Goal: Task Accomplishment & Management: Use online tool/utility

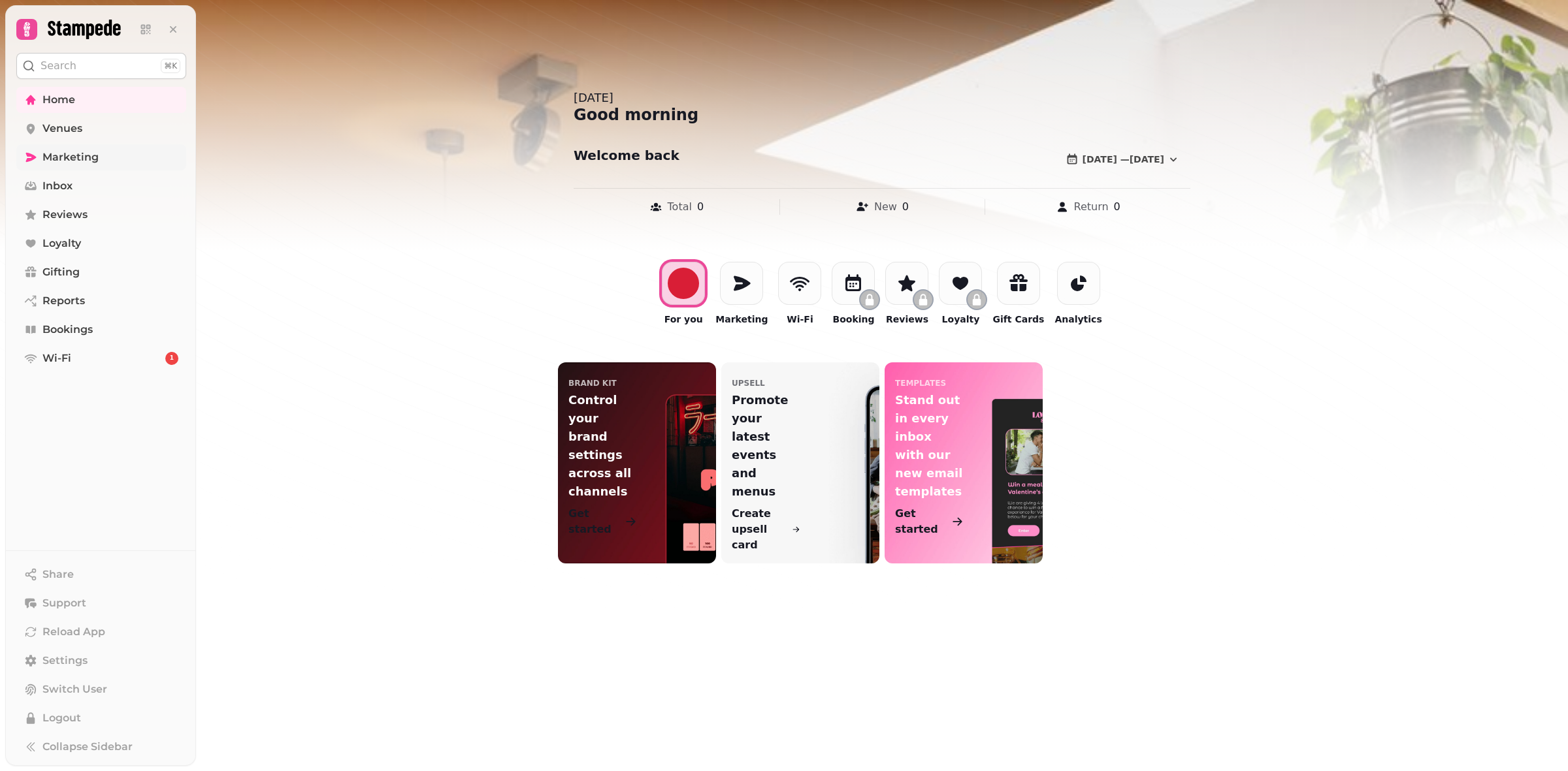
click at [71, 163] on span "Marketing" at bounding box center [71, 157] width 56 height 16
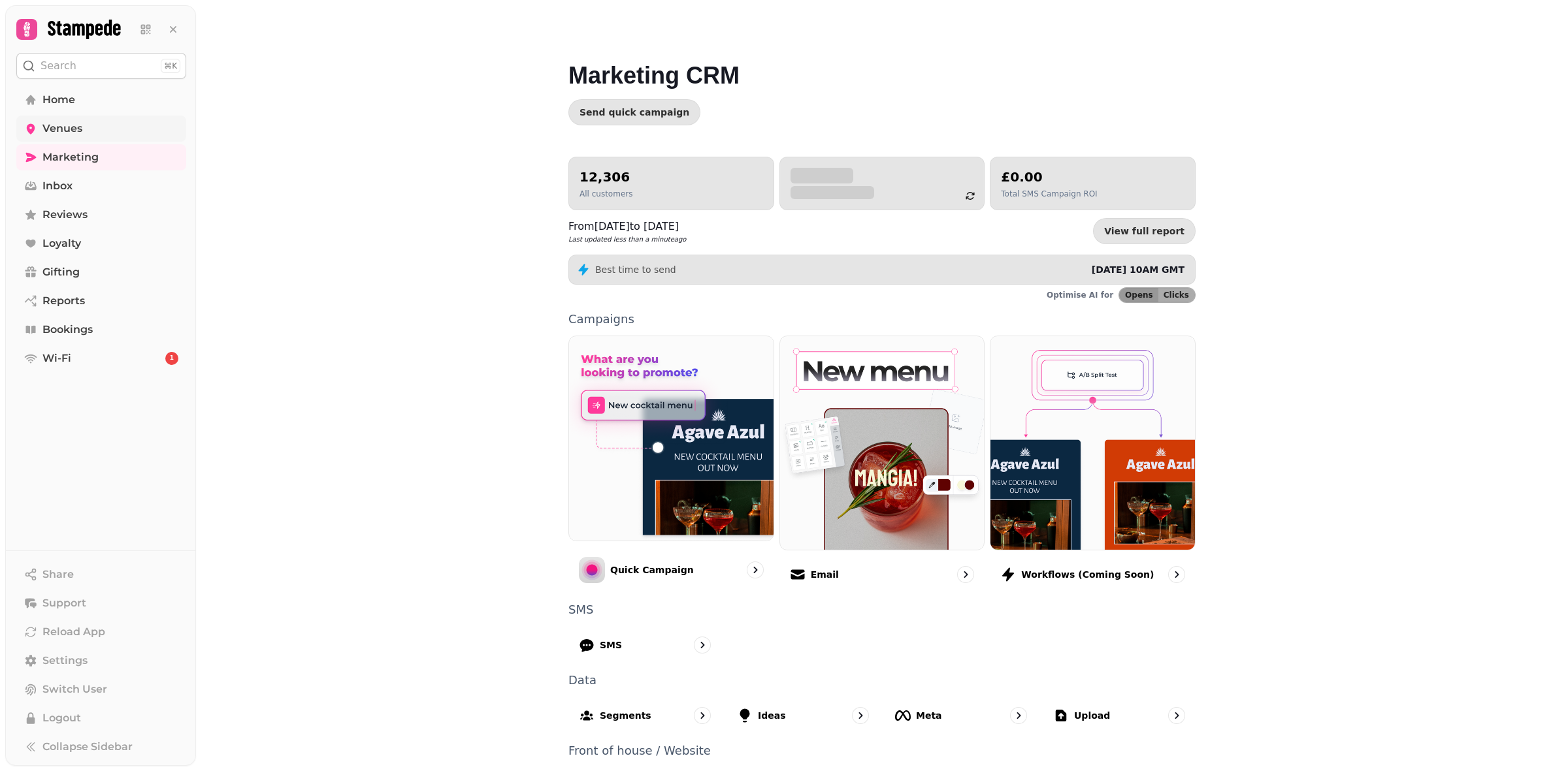
click at [90, 127] on link "Venues" at bounding box center [100, 128] width 170 height 26
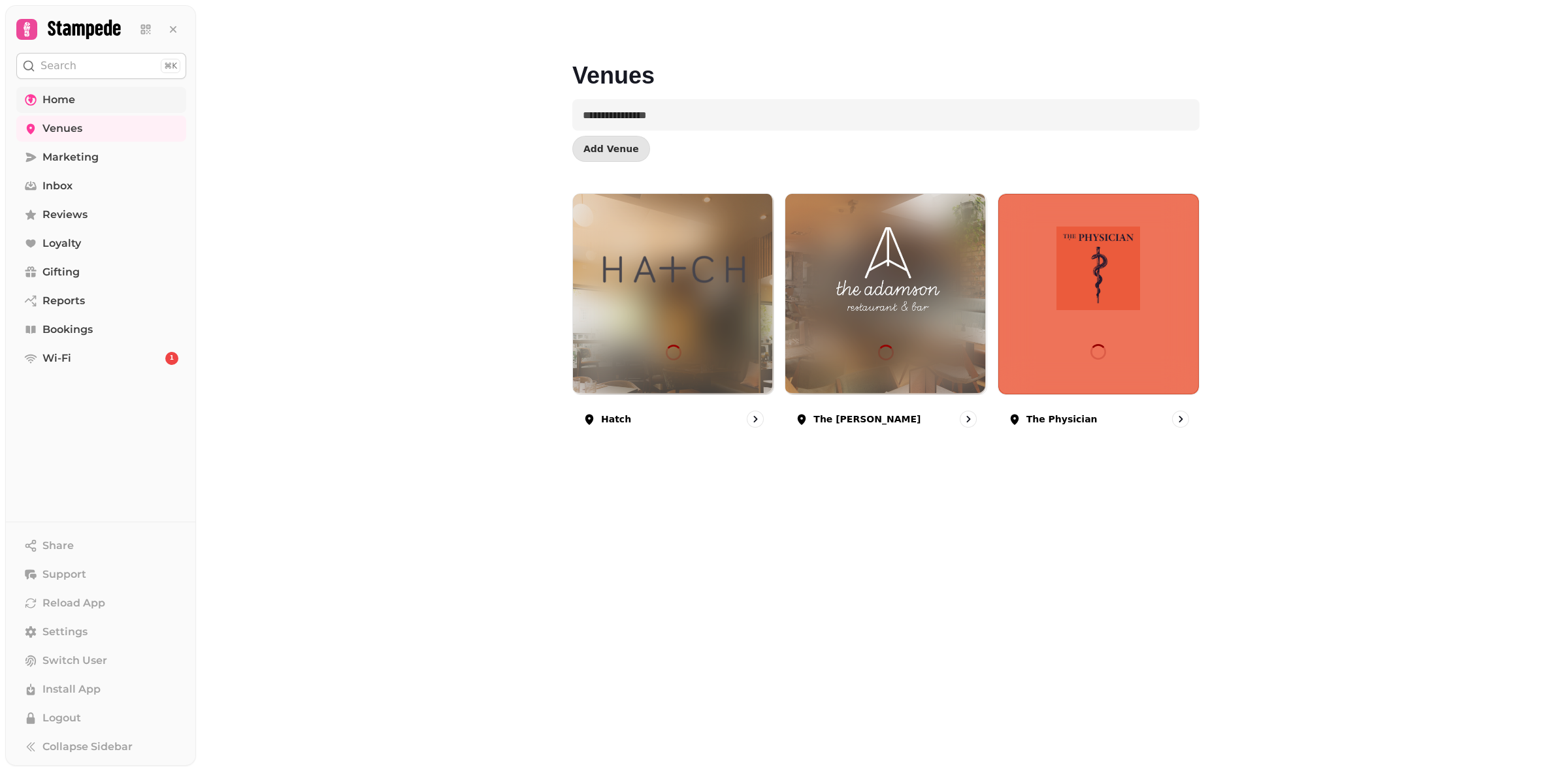
click at [66, 105] on span "Home" at bounding box center [59, 100] width 33 height 16
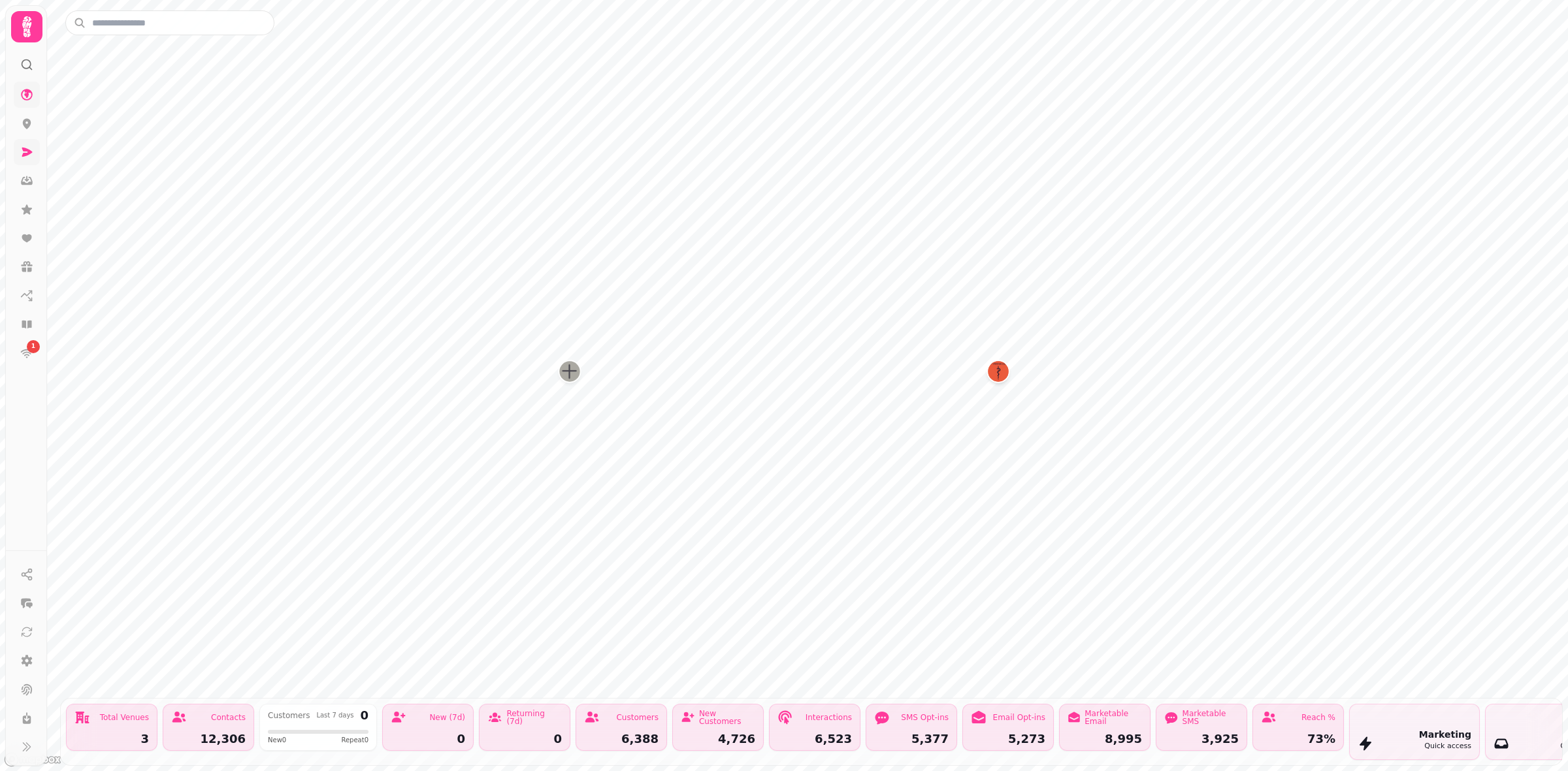
click at [28, 154] on icon at bounding box center [27, 151] width 11 height 9
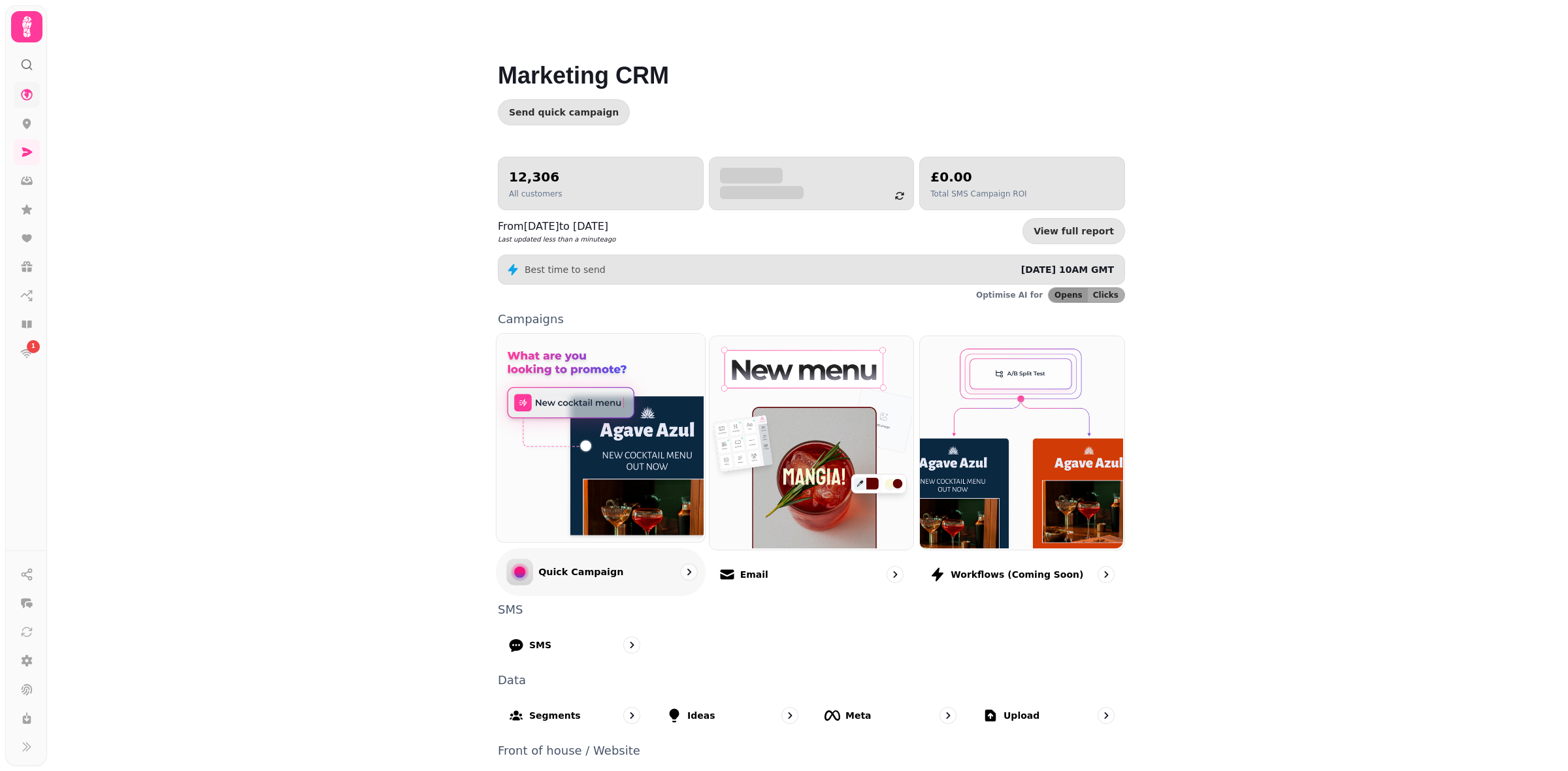
scroll to position [47, 0]
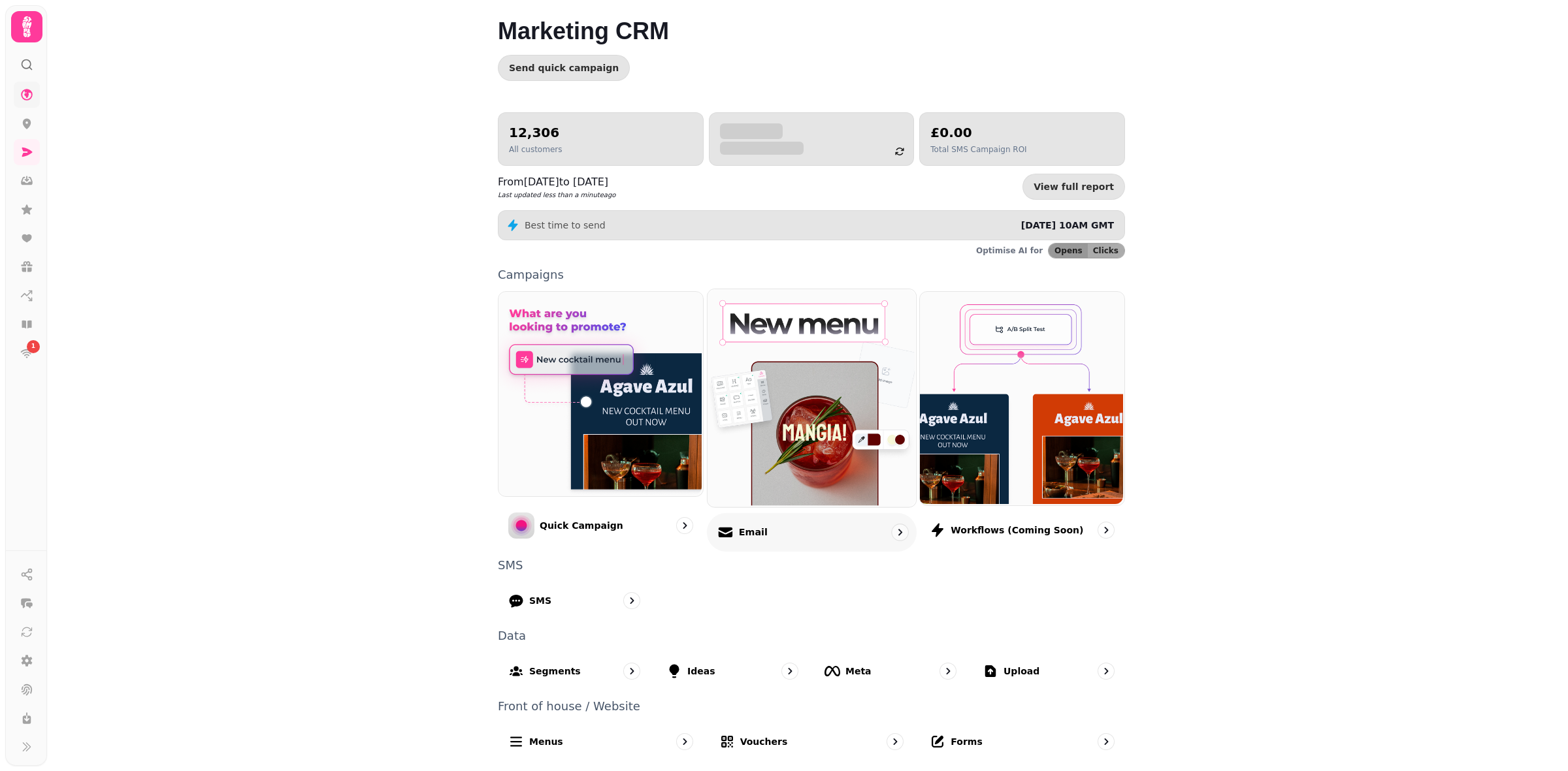
click at [762, 536] on div "Email" at bounding box center [811, 531] width 210 height 39
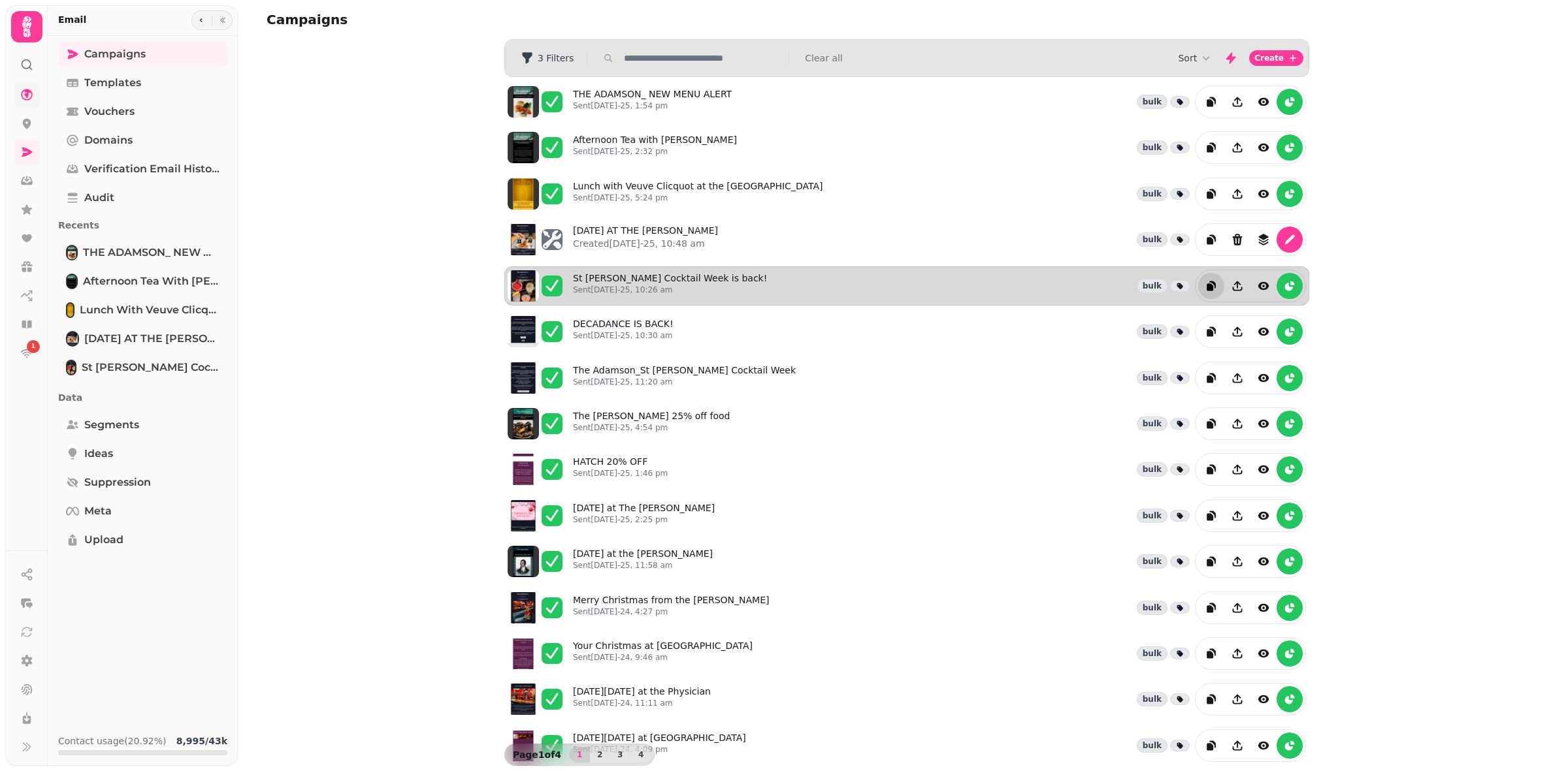
click at [1207, 292] on icon "duplicate" at bounding box center [1211, 286] width 13 height 13
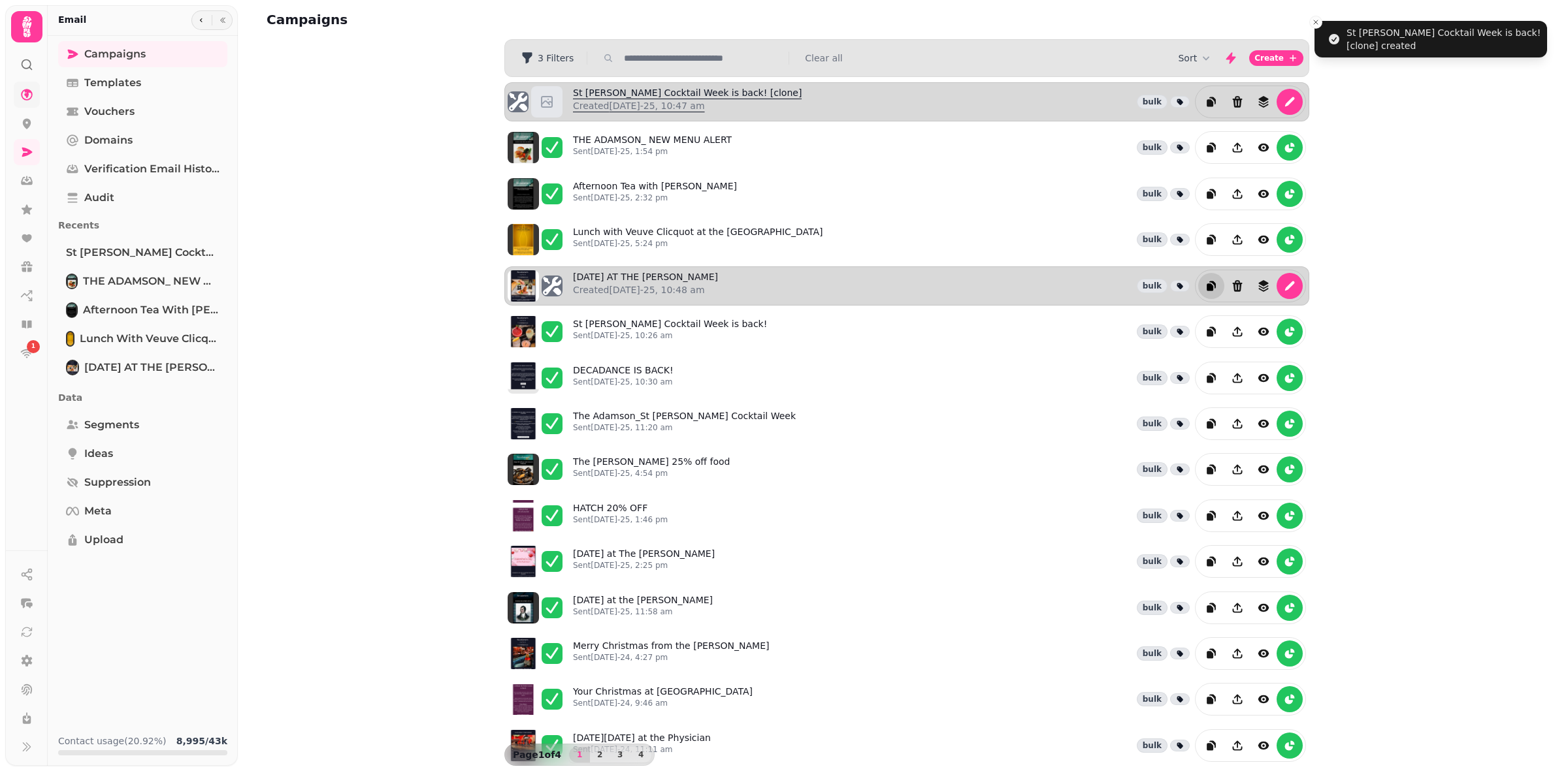
click at [719, 104] on p "Created 22nd Aug-25, 10:47 am" at bounding box center [687, 105] width 229 height 13
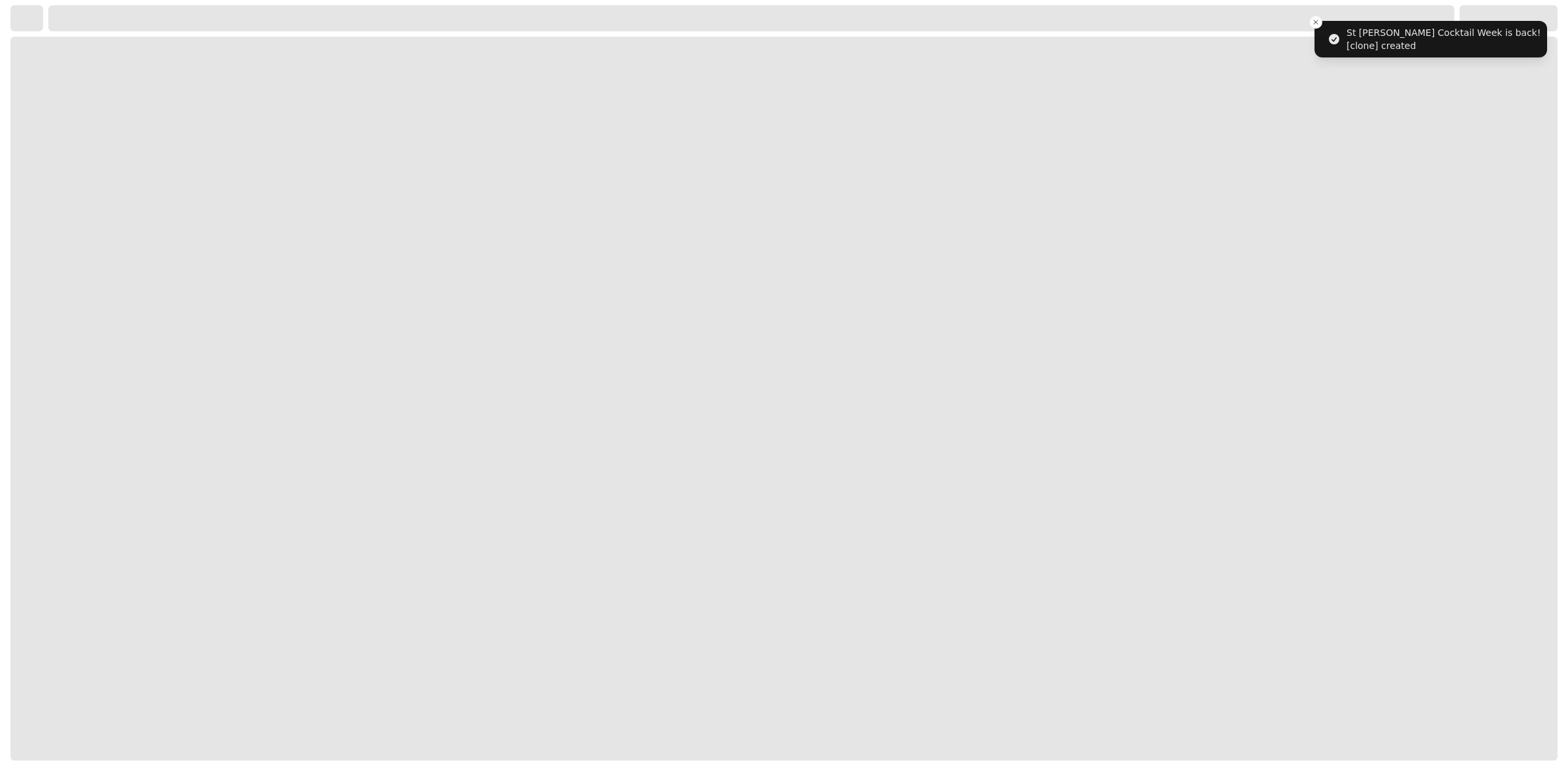
select select "**********"
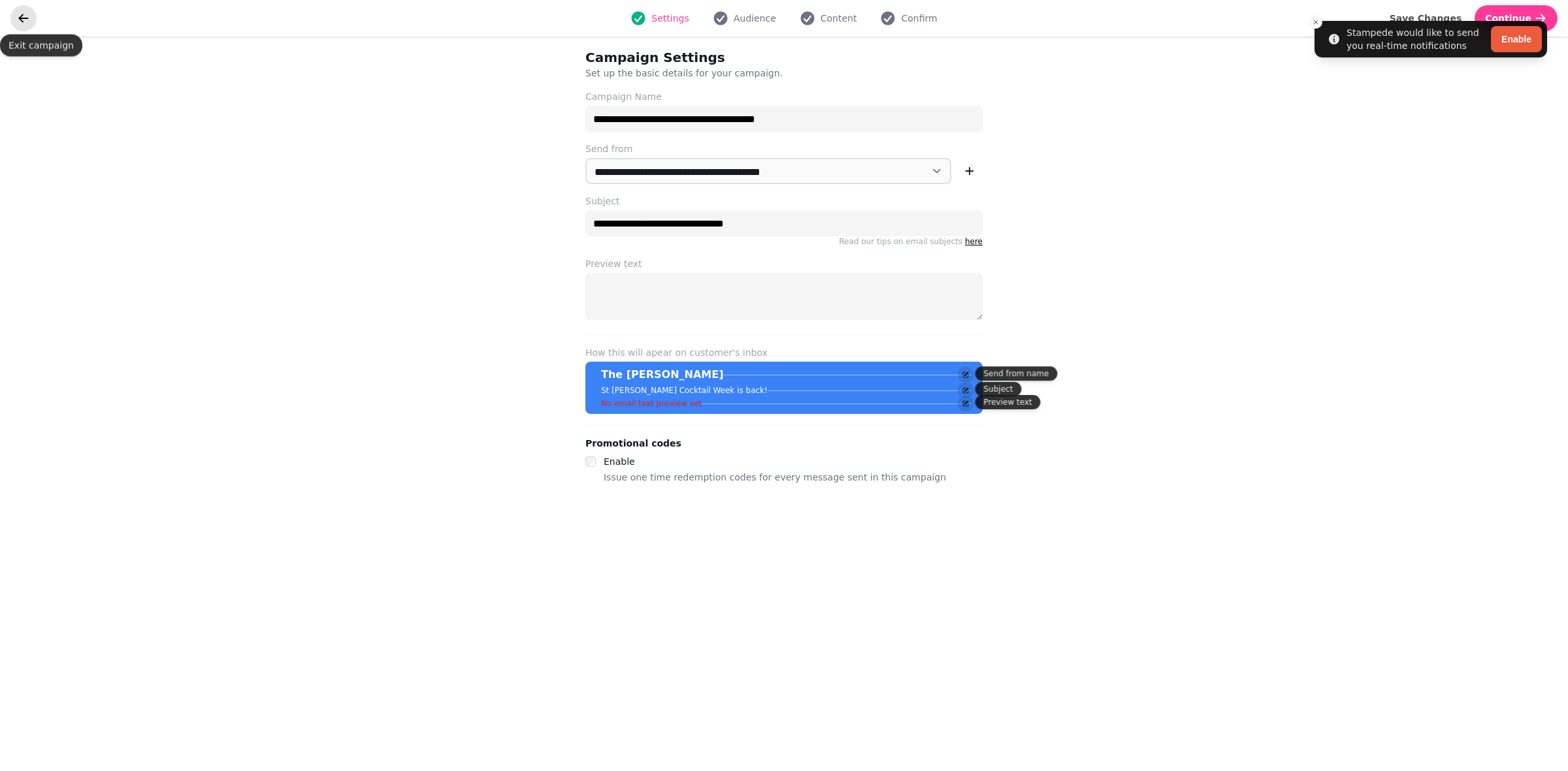
click at [24, 22] on icon "go back" at bounding box center [23, 18] width 13 height 13
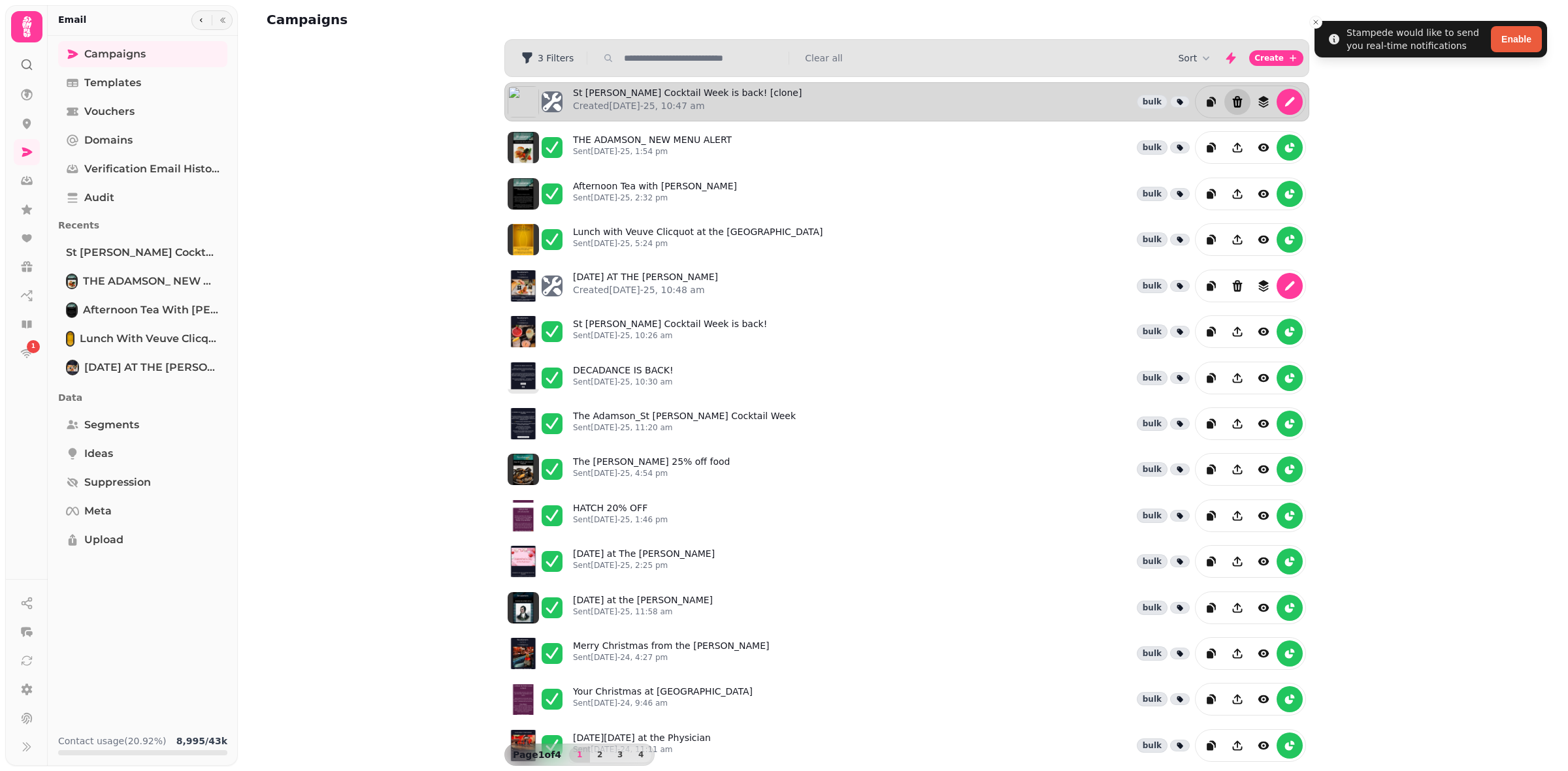
click at [1231, 104] on icon "Delete" at bounding box center [1237, 101] width 13 height 13
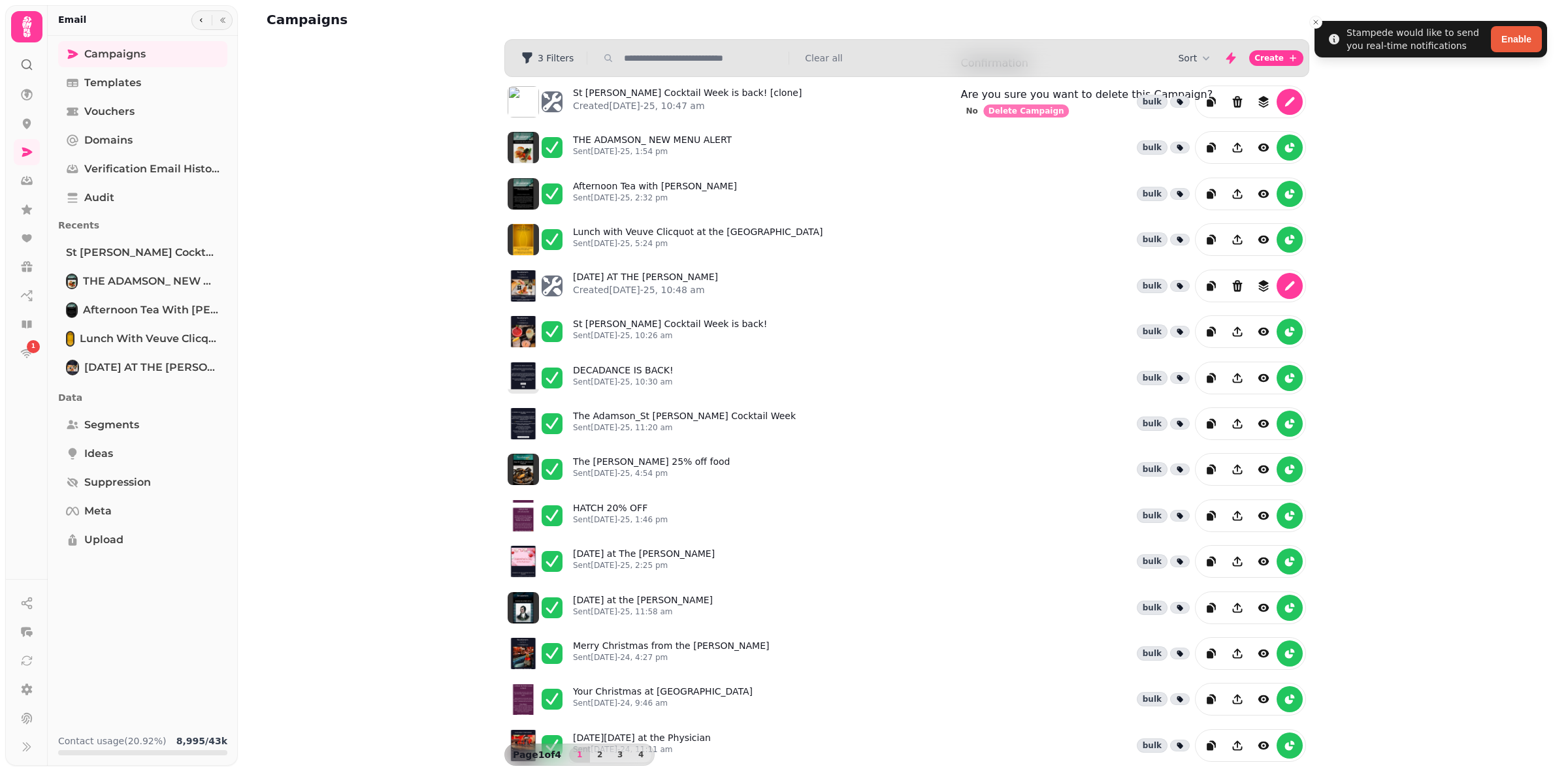
click at [1065, 115] on span "Delete Campaign" at bounding box center [1026, 111] width 76 height 8
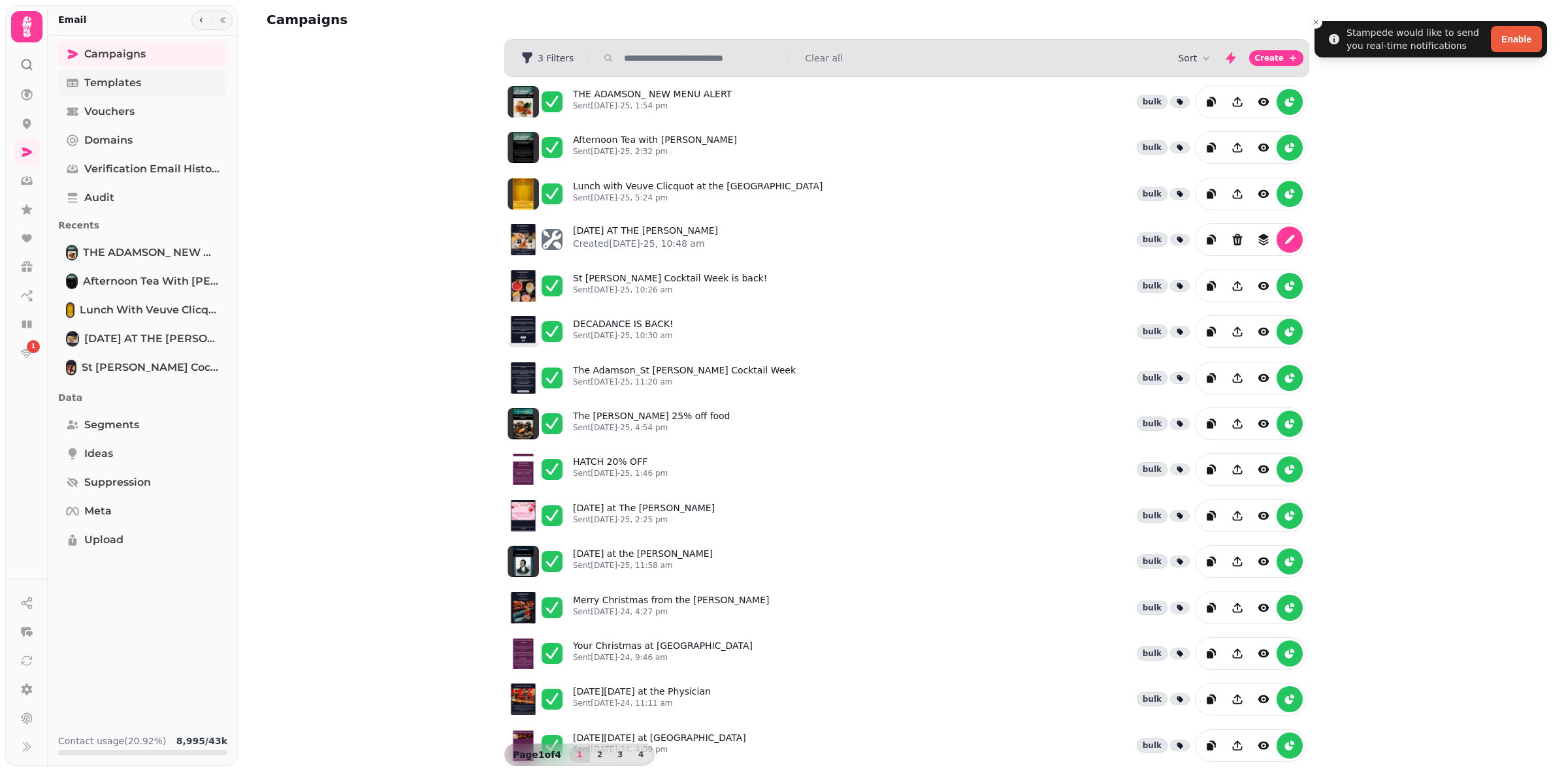
click at [116, 87] on span "Templates" at bounding box center [112, 84] width 57 height 16
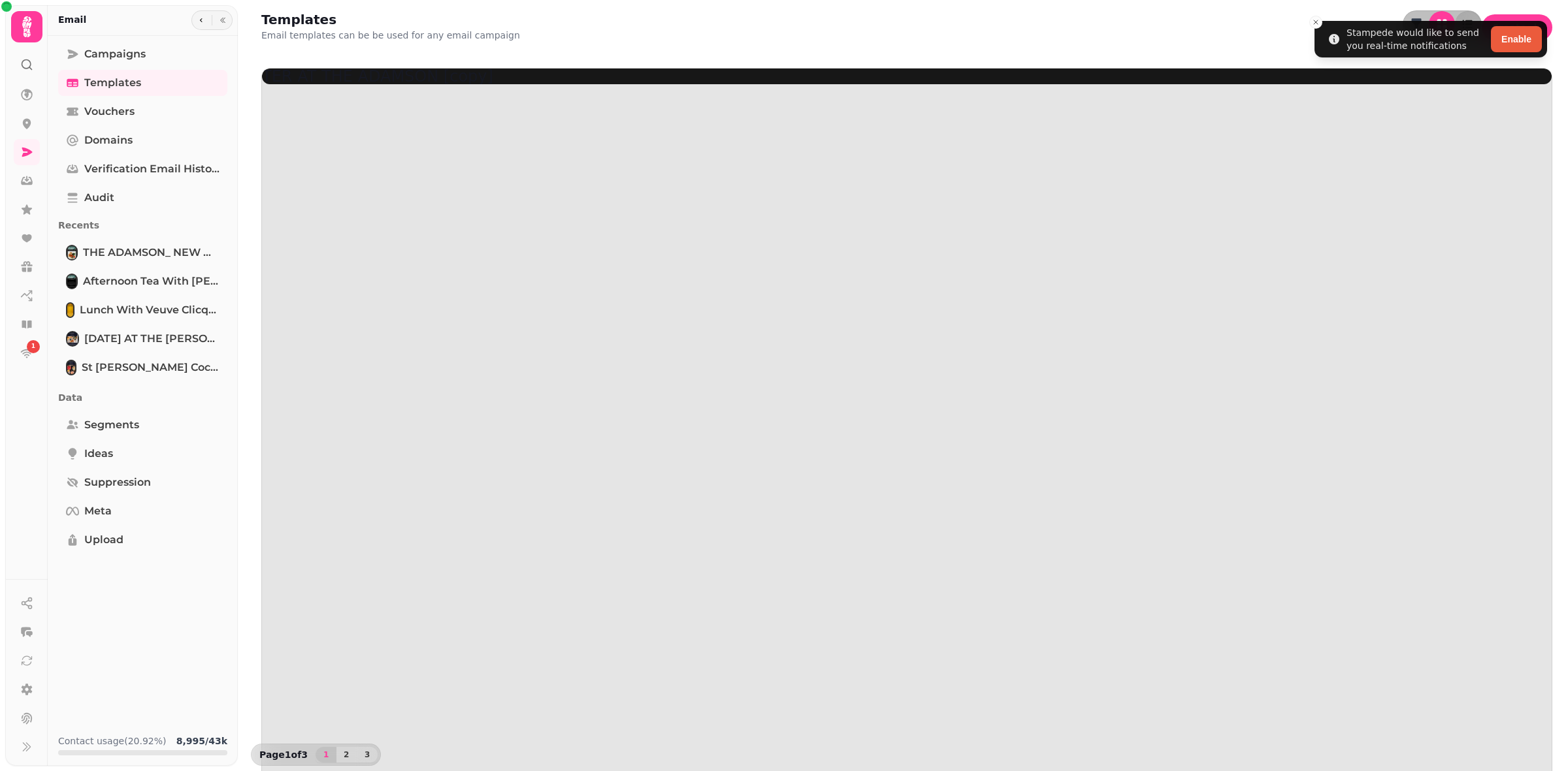
click at [357, 85] on div at bounding box center [906, 77] width 1289 height 16
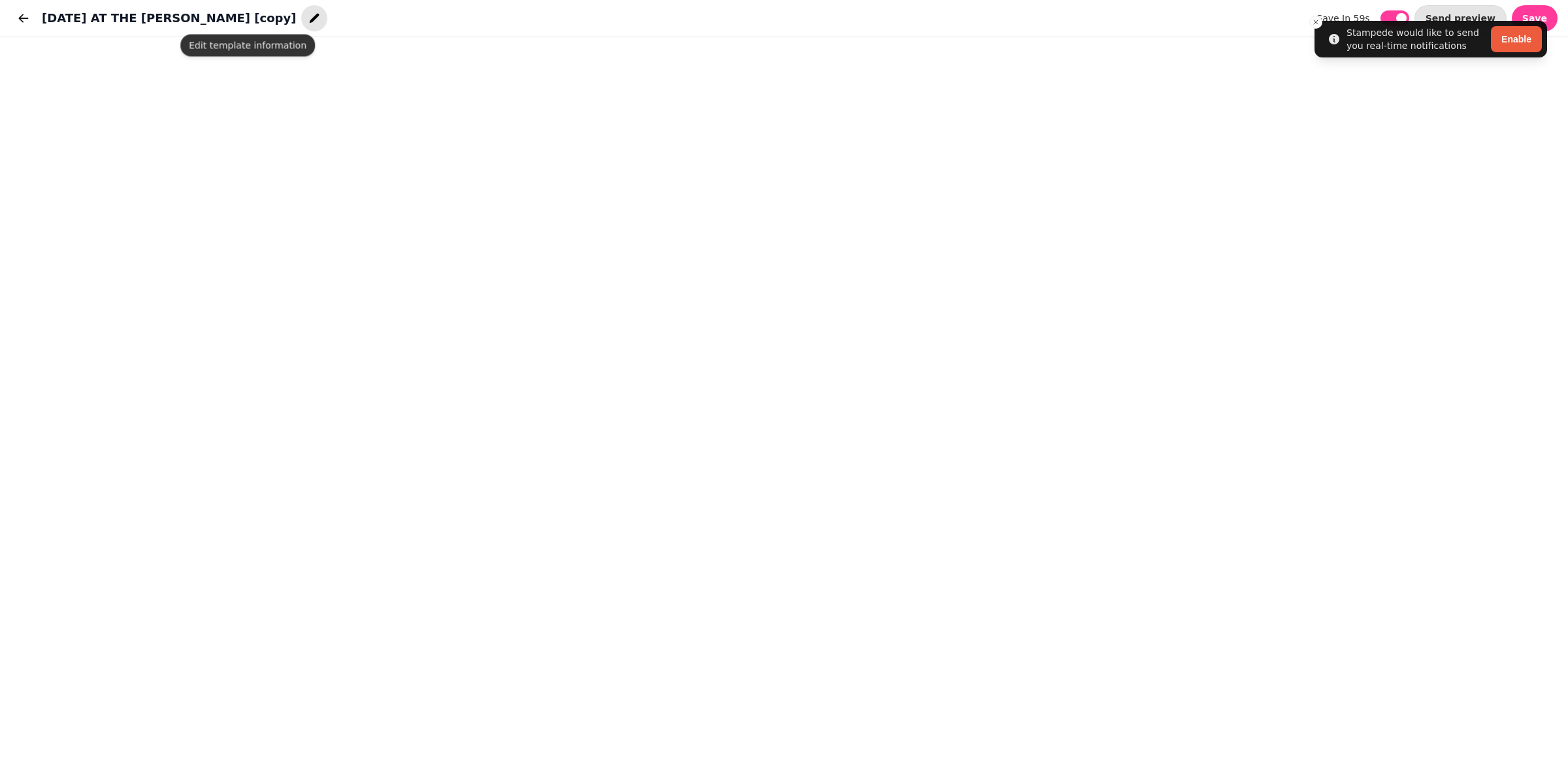
click at [309, 17] on icon "button" at bounding box center [314, 19] width 10 height 10
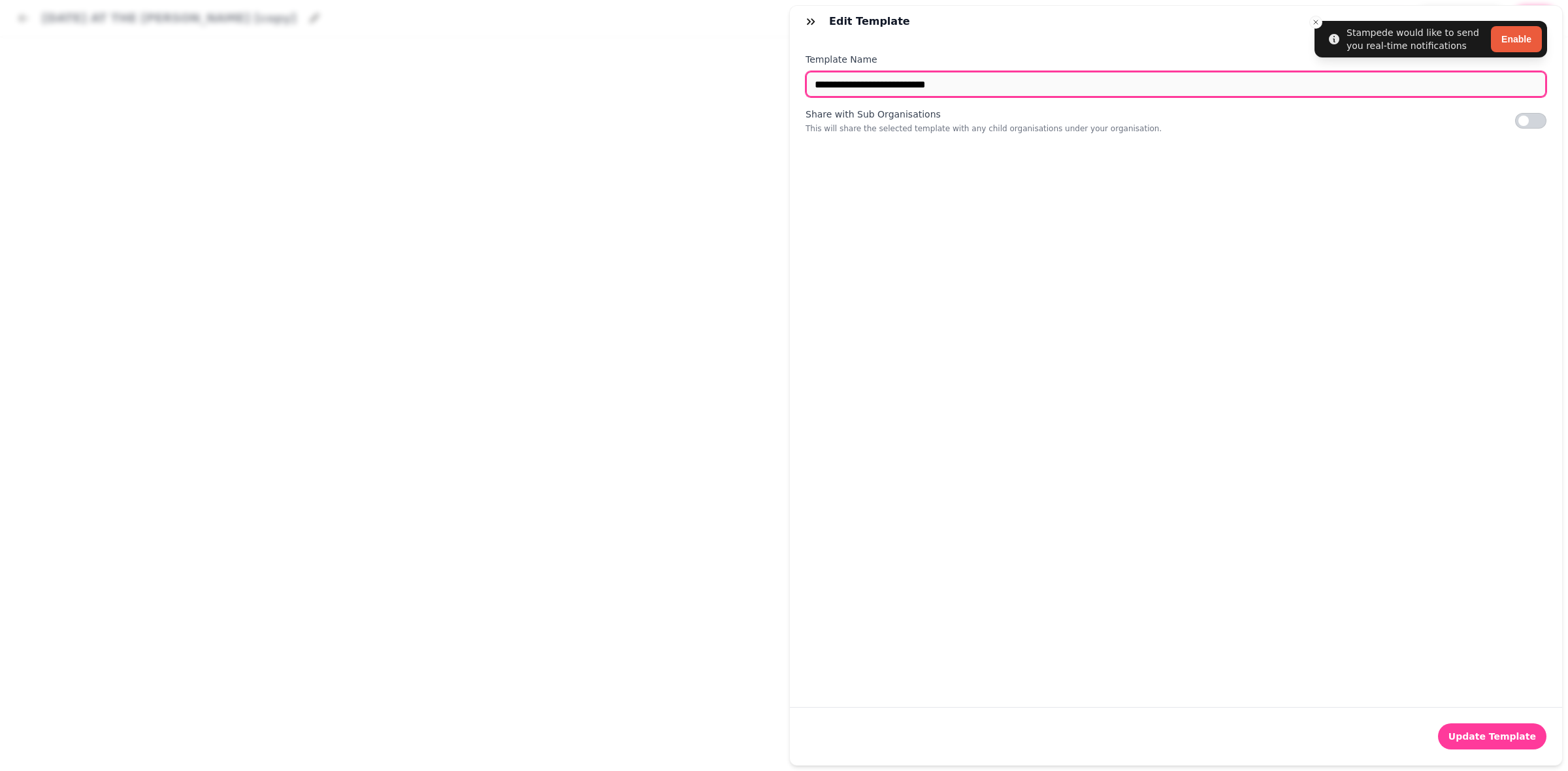
drag, startPoint x: 1006, startPoint y: 85, endPoint x: 804, endPoint y: 89, distance: 202.0
click at [804, 89] on div "**********" at bounding box center [1176, 372] width 772 height 671
type input "*"
type input "**********"
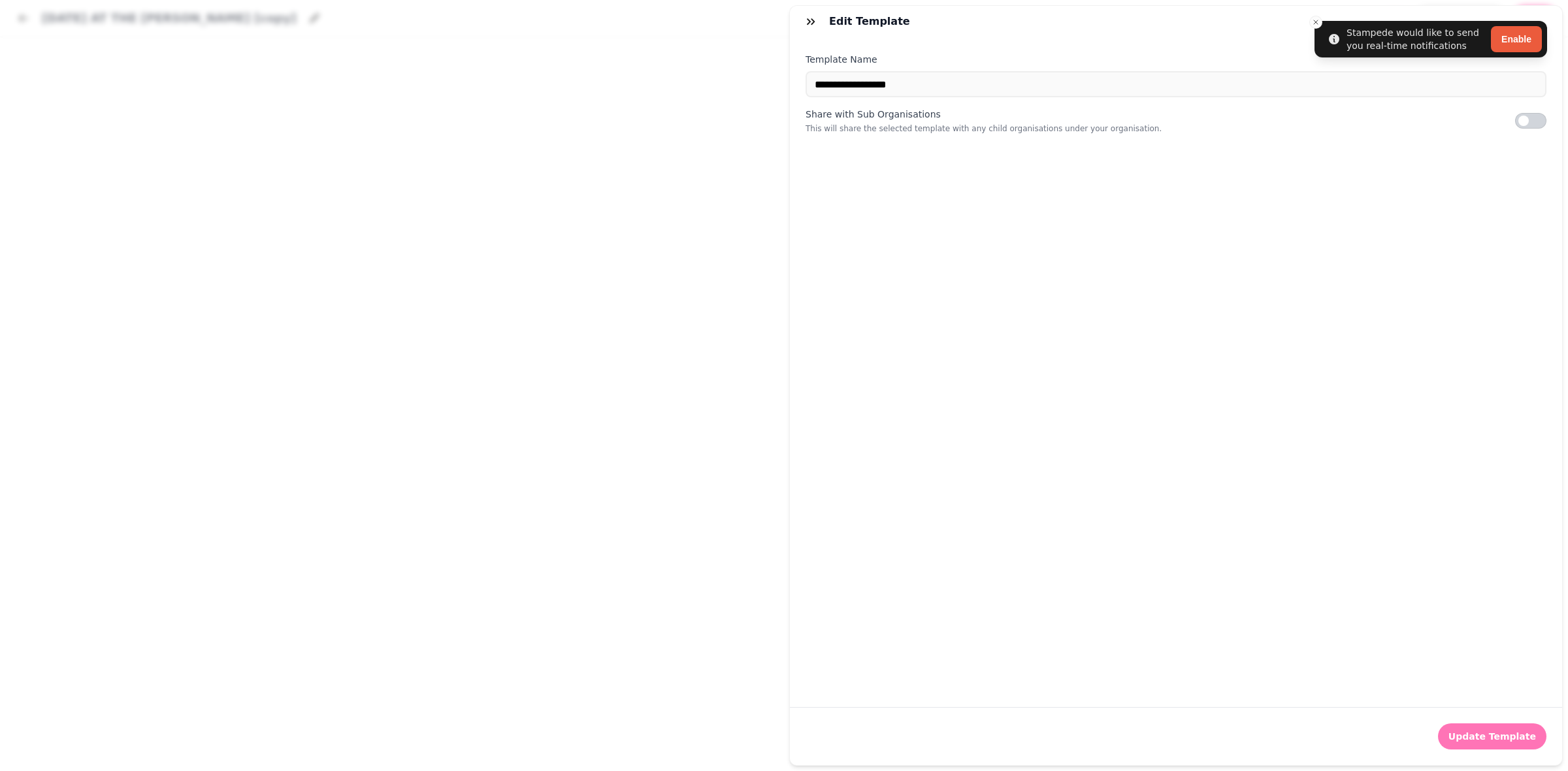
click at [1513, 732] on span "Update Template" at bounding box center [1492, 736] width 88 height 9
click at [1509, 731] on button "Update Template" at bounding box center [1491, 736] width 108 height 26
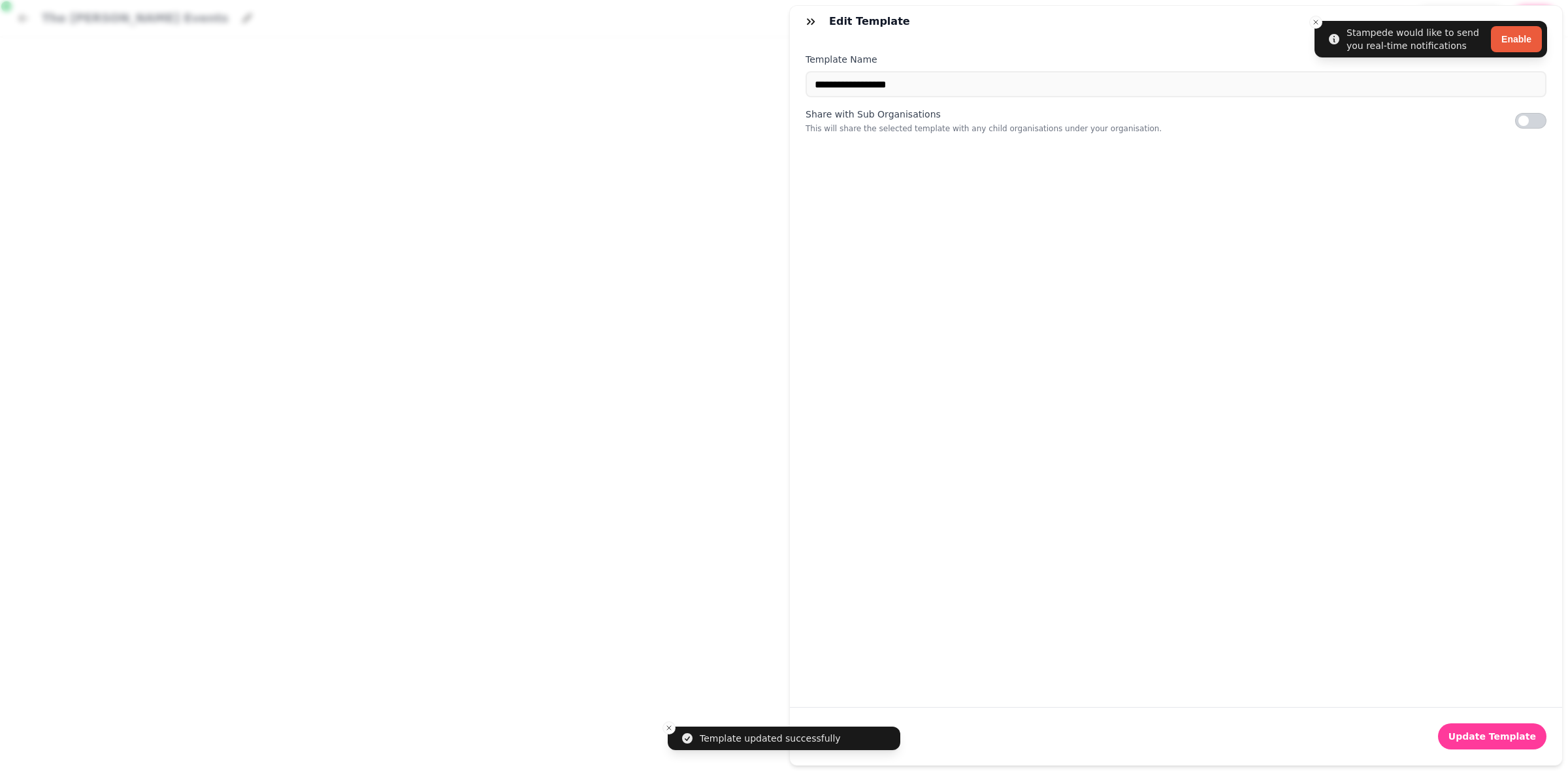
click at [646, 193] on div "**********" at bounding box center [784, 396] width 1568 height 750
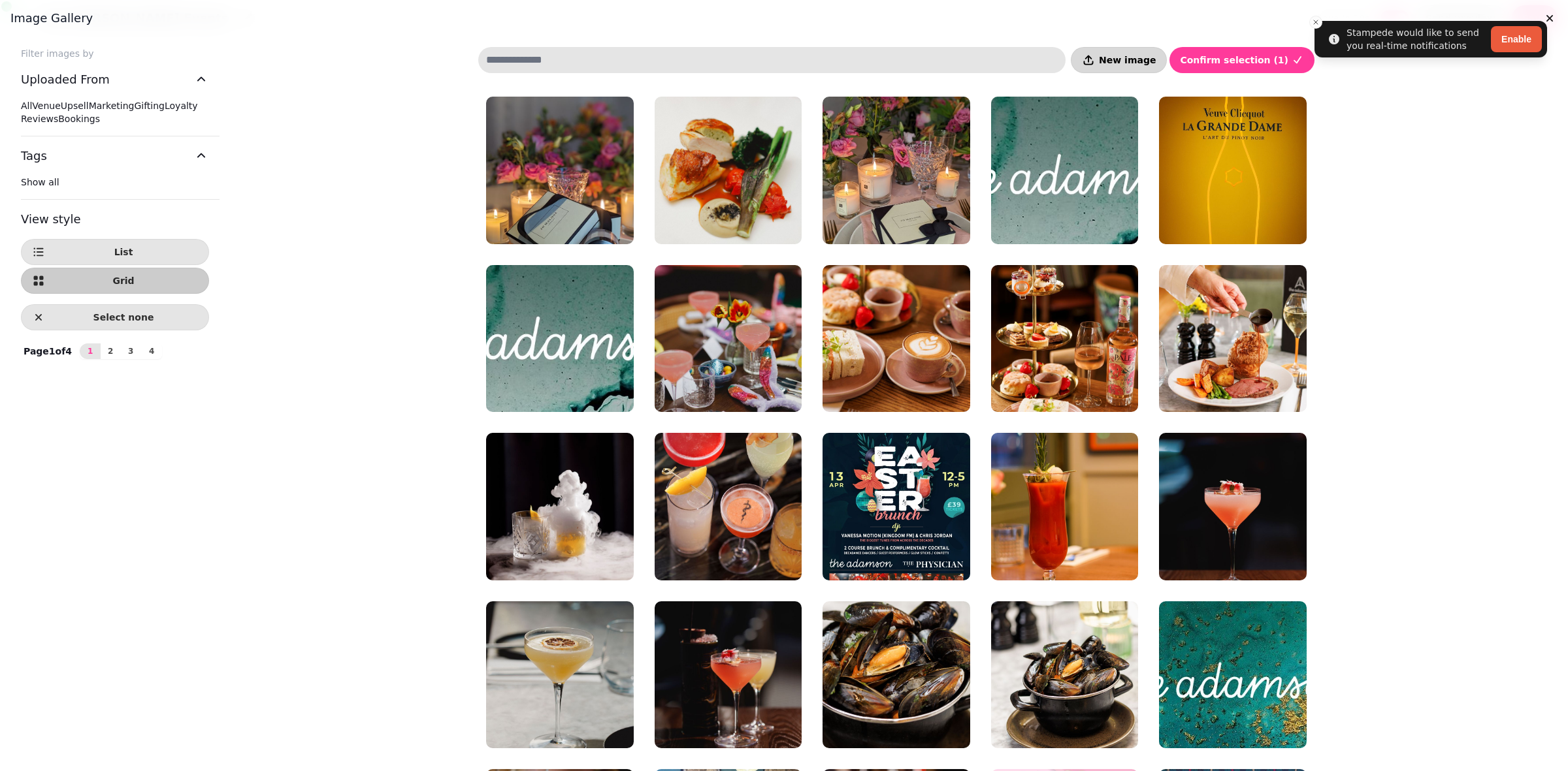
click at [1128, 68] on button "New image" at bounding box center [1118, 60] width 97 height 26
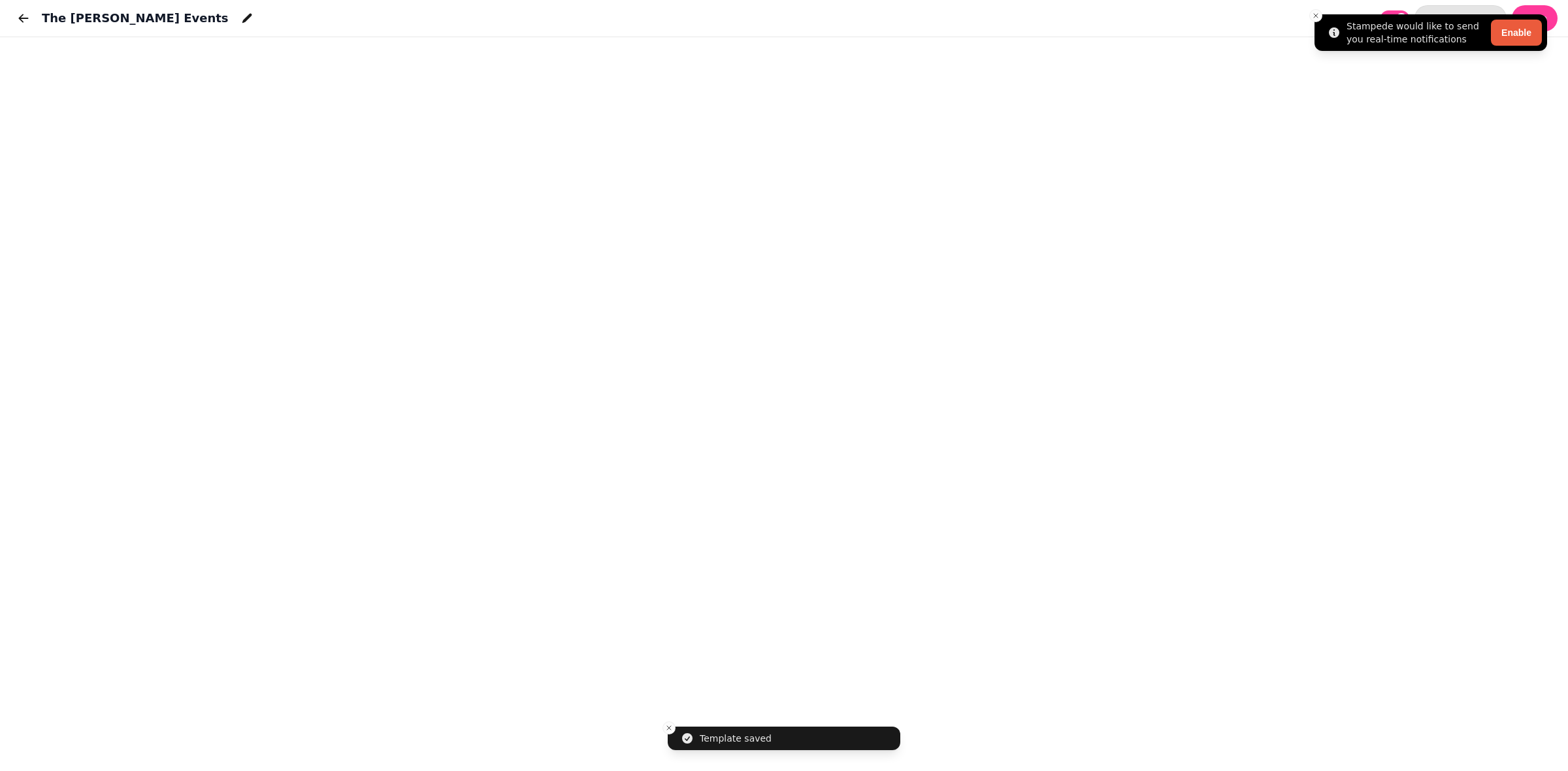
click at [1315, 23] on li "Stampede would like to send you real-time notifications Enable" at bounding box center [1431, 32] width 233 height 37
click at [1314, 16] on line "Close toast" at bounding box center [1315, 16] width 4 height 4
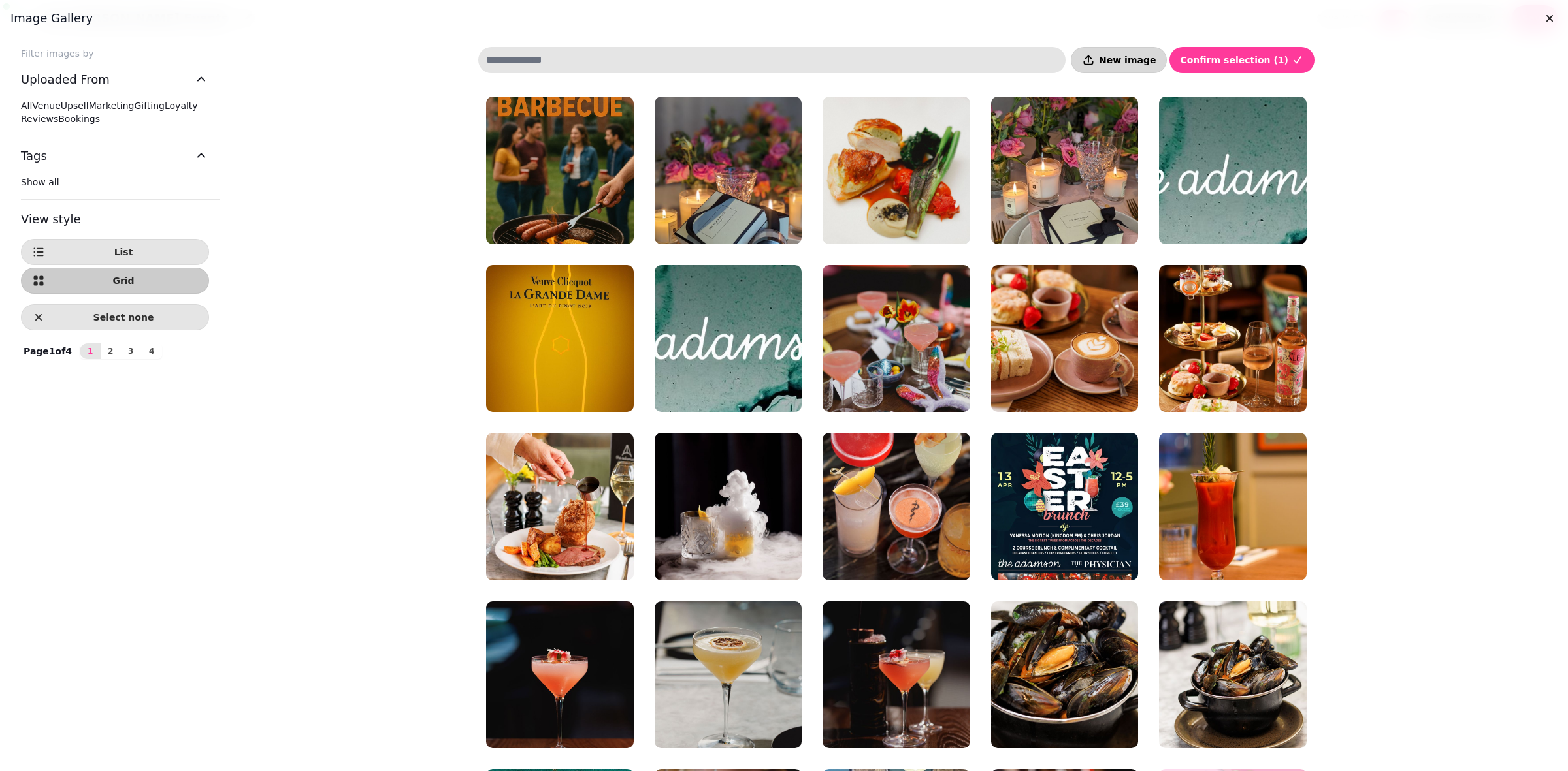
click at [1144, 69] on button "New image" at bounding box center [1118, 60] width 97 height 26
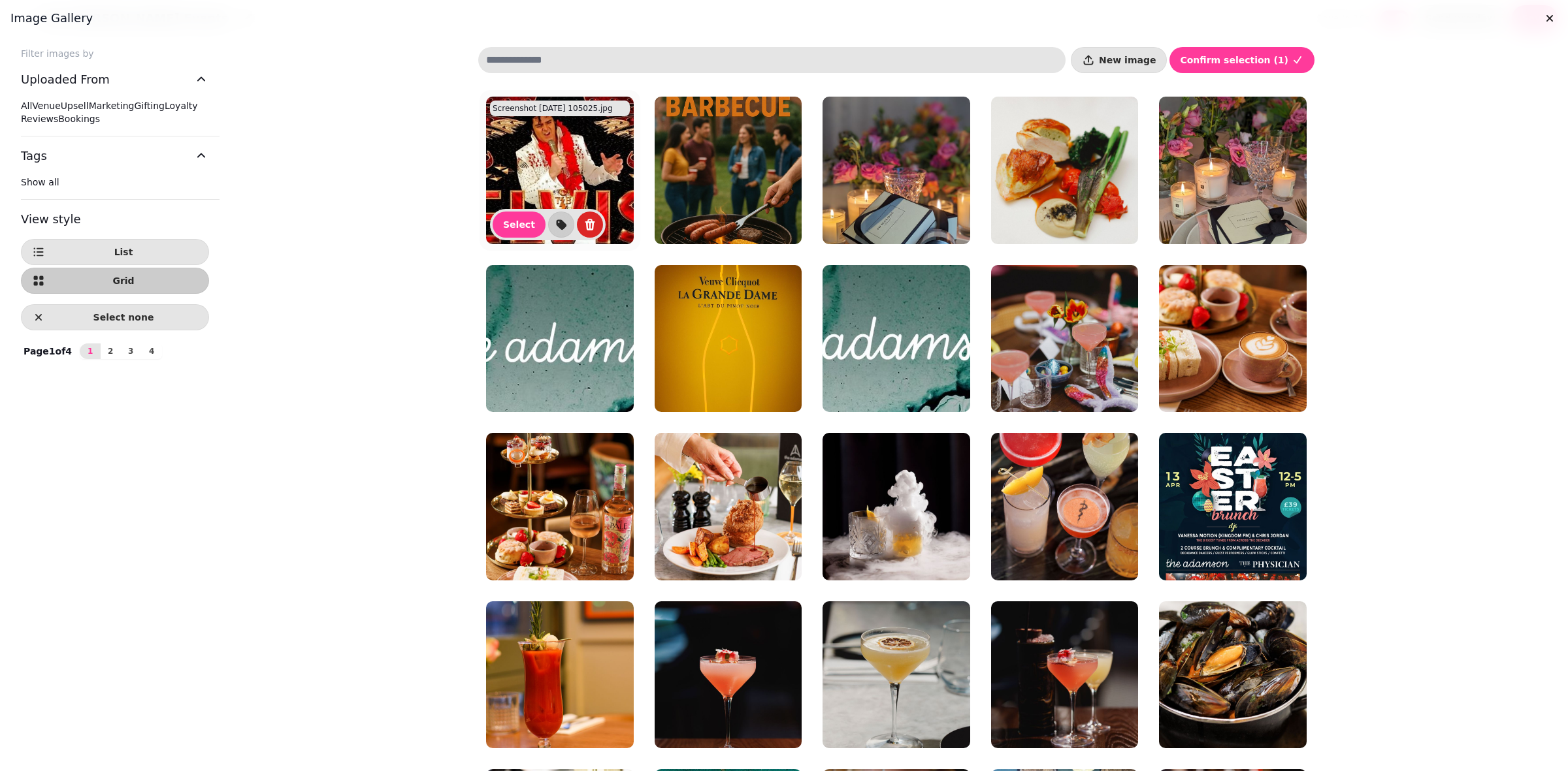
click at [582, 174] on img at bounding box center [559, 170] width 147 height 147
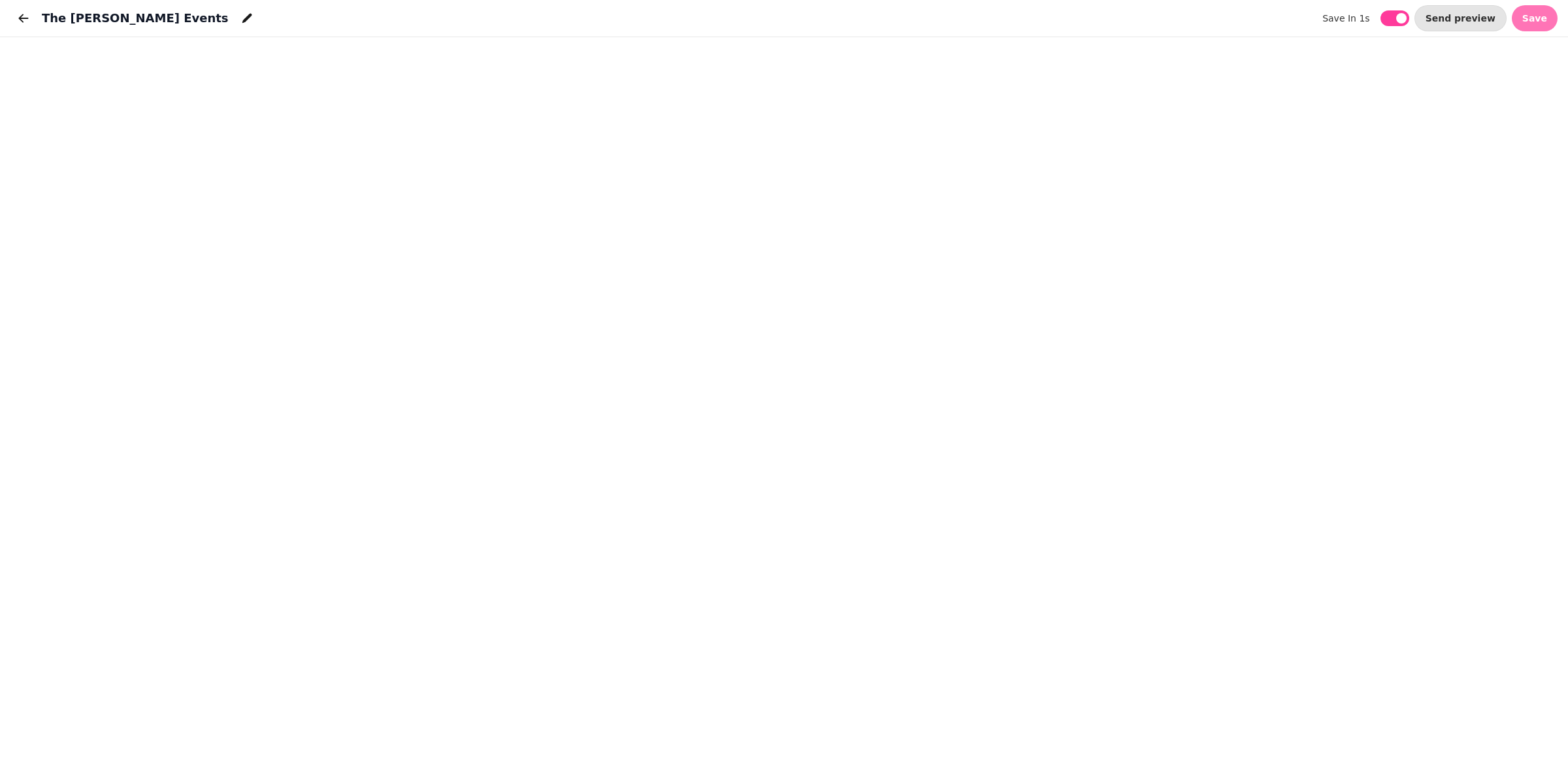
click at [1542, 17] on span "Save" at bounding box center [1534, 18] width 25 height 9
click at [1545, 20] on span "Save" at bounding box center [1534, 18] width 25 height 9
